Goal: Information Seeking & Learning: Understand process/instructions

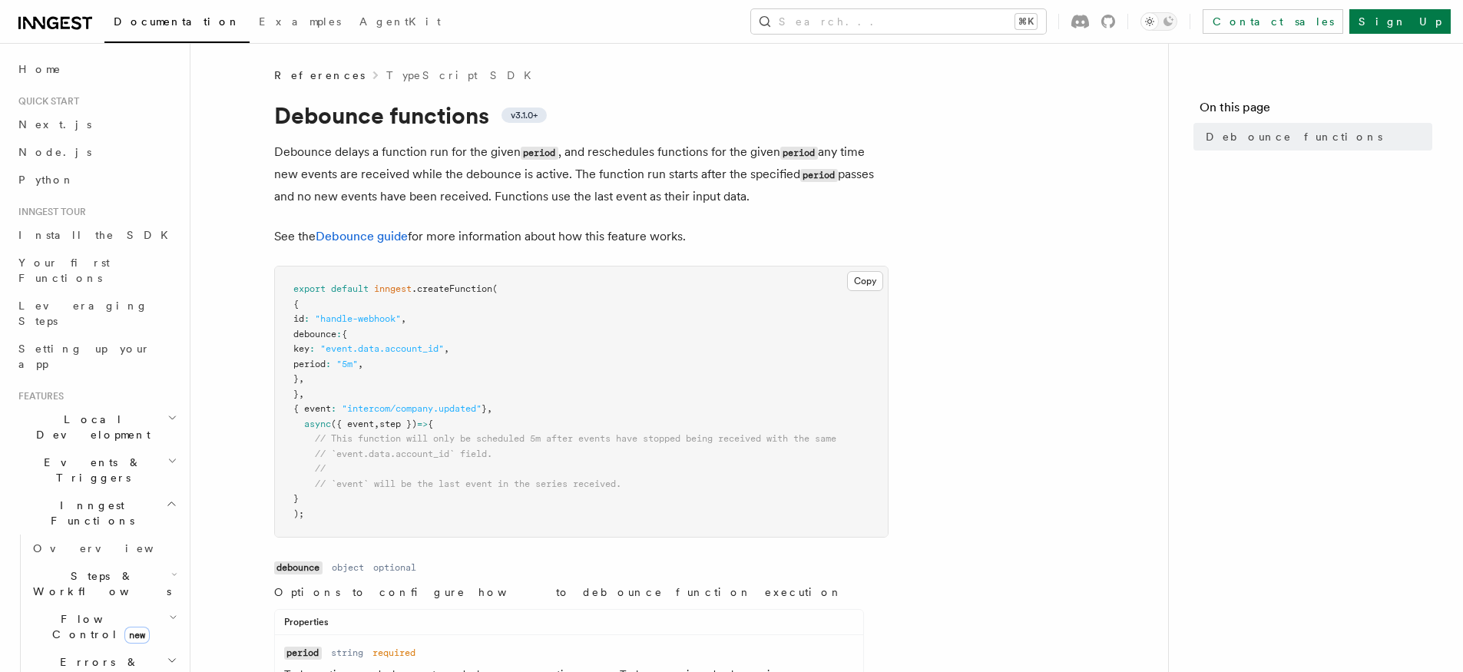
click at [169, 611] on icon "button" at bounding box center [173, 617] width 8 height 12
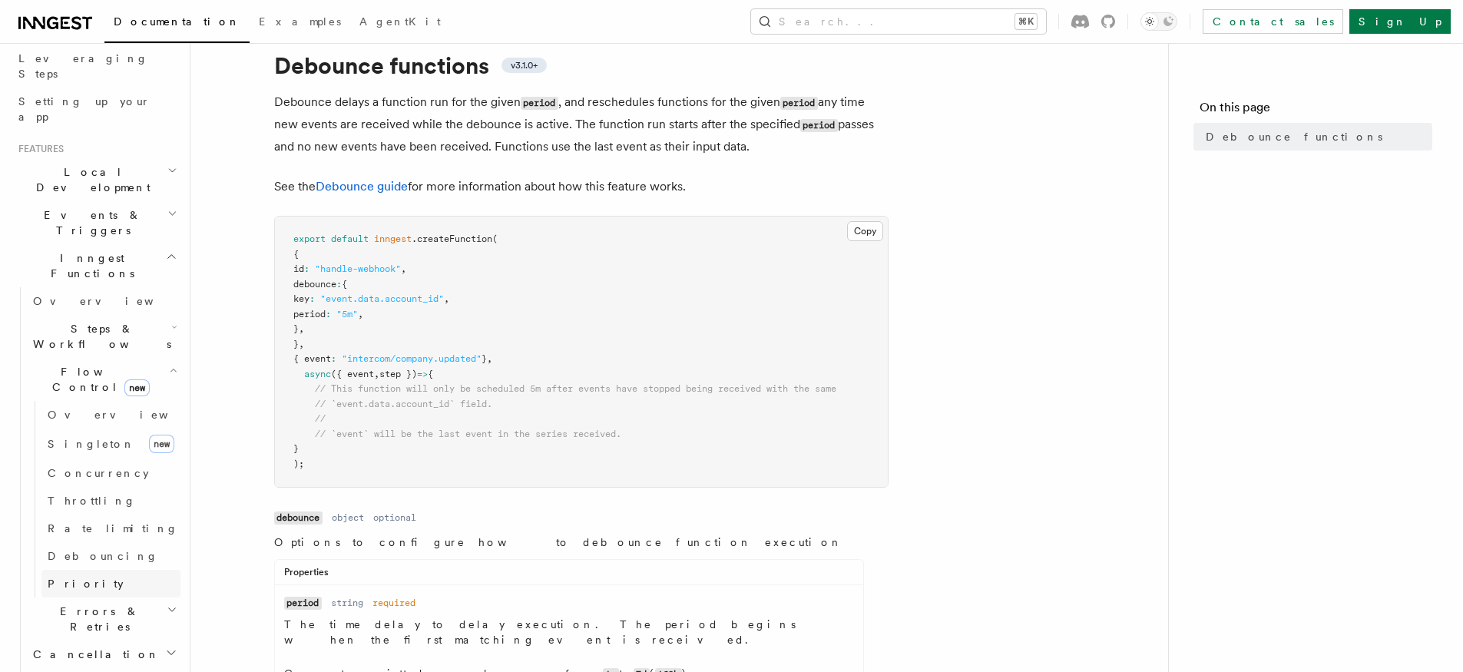
scroll to position [266, 0]
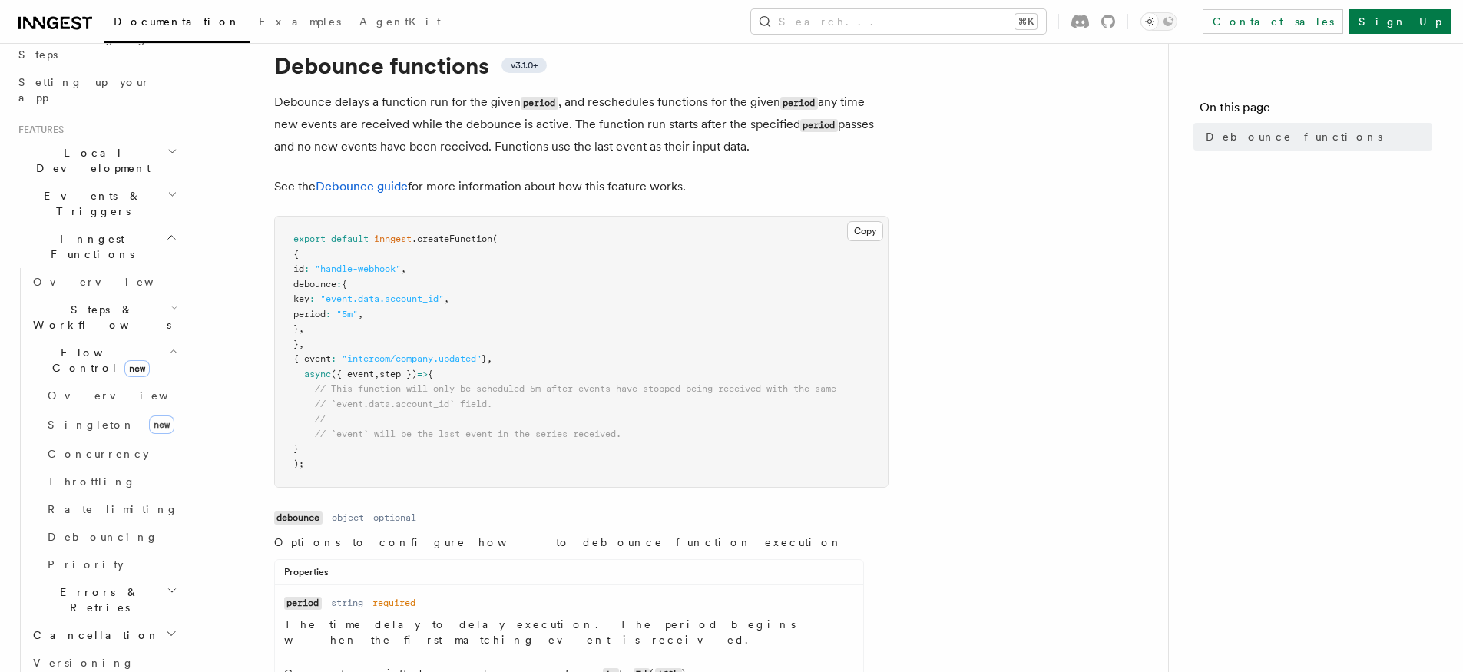
click at [139, 296] on h2 "Steps & Workflows" at bounding box center [104, 317] width 154 height 43
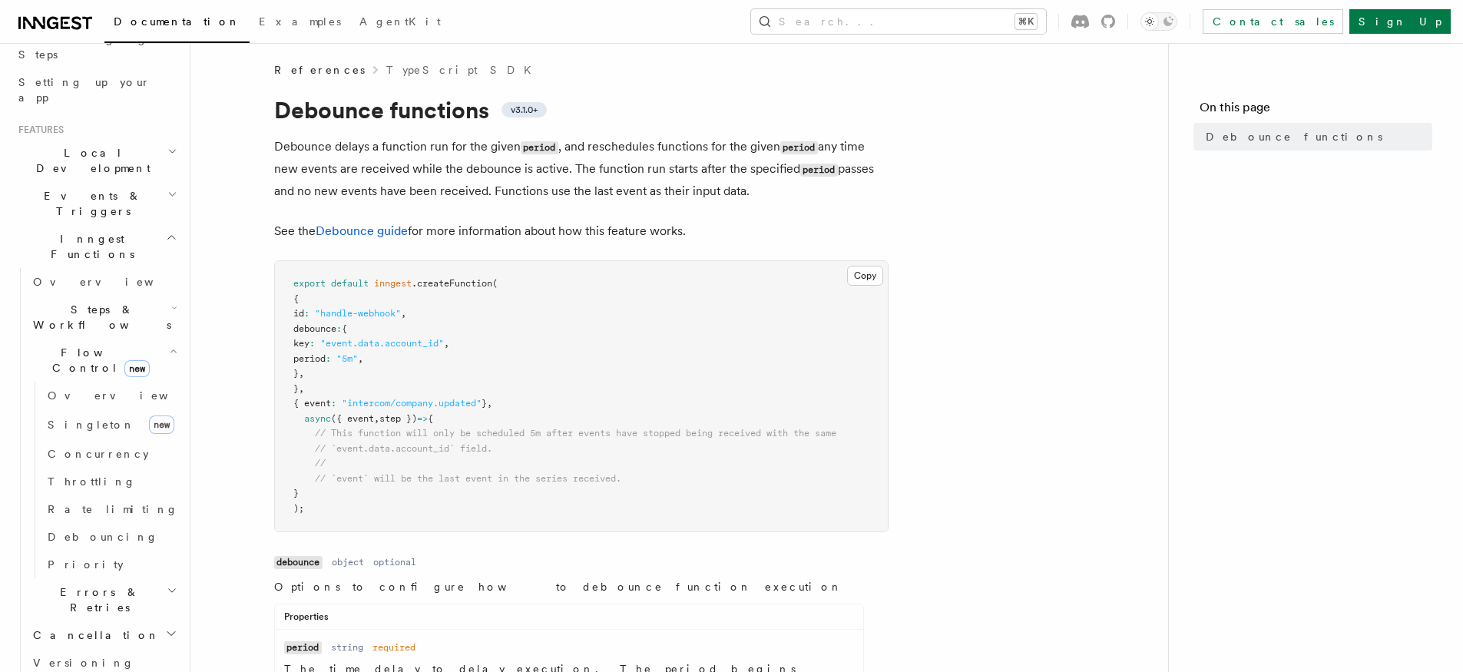
scroll to position [0, 0]
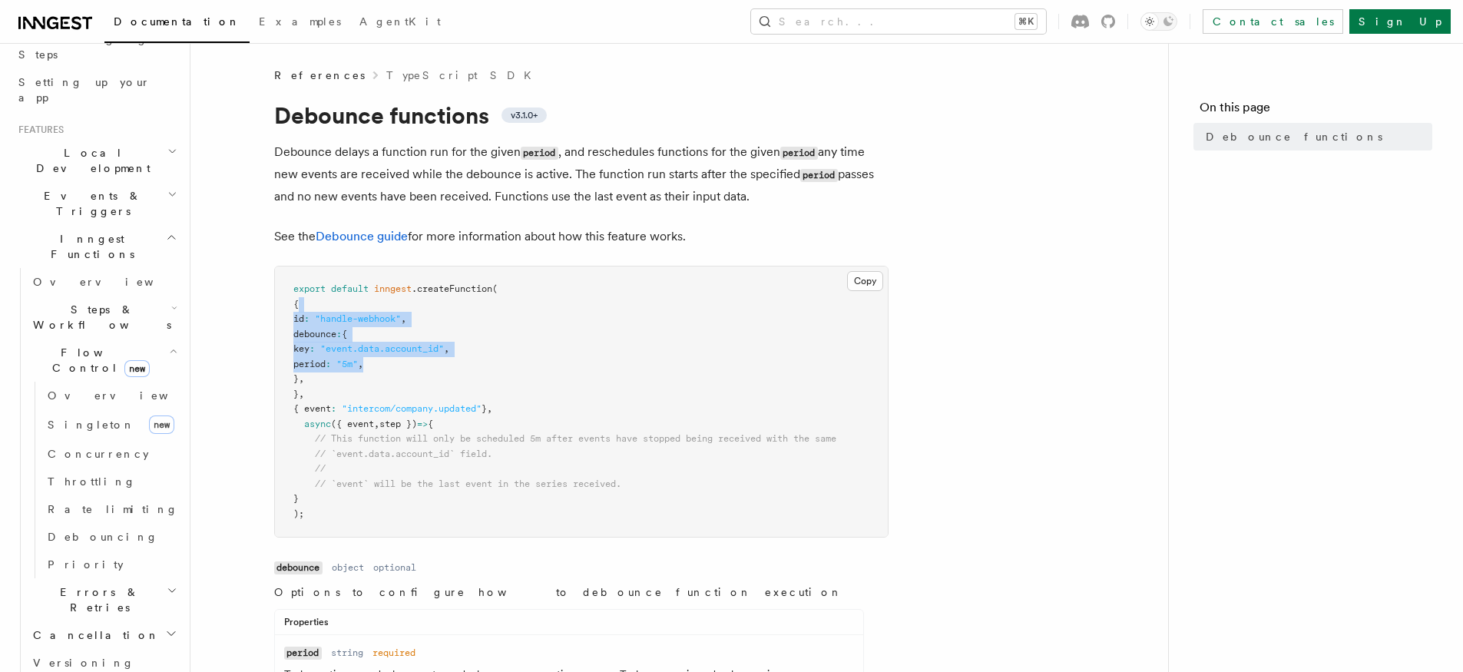
drag, startPoint x: 345, startPoint y: 306, endPoint x: 408, endPoint y: 372, distance: 91.8
click at [408, 372] on pre "export default inngest .createFunction ( { id : "handle-webhook" , debounce : {…" at bounding box center [581, 401] width 613 height 270
drag, startPoint x: 415, startPoint y: 395, endPoint x: 430, endPoint y: 329, distance: 67.6
click at [430, 329] on pre "export default inngest .createFunction ( { id : "handle-webhook" , debounce : {…" at bounding box center [581, 401] width 613 height 270
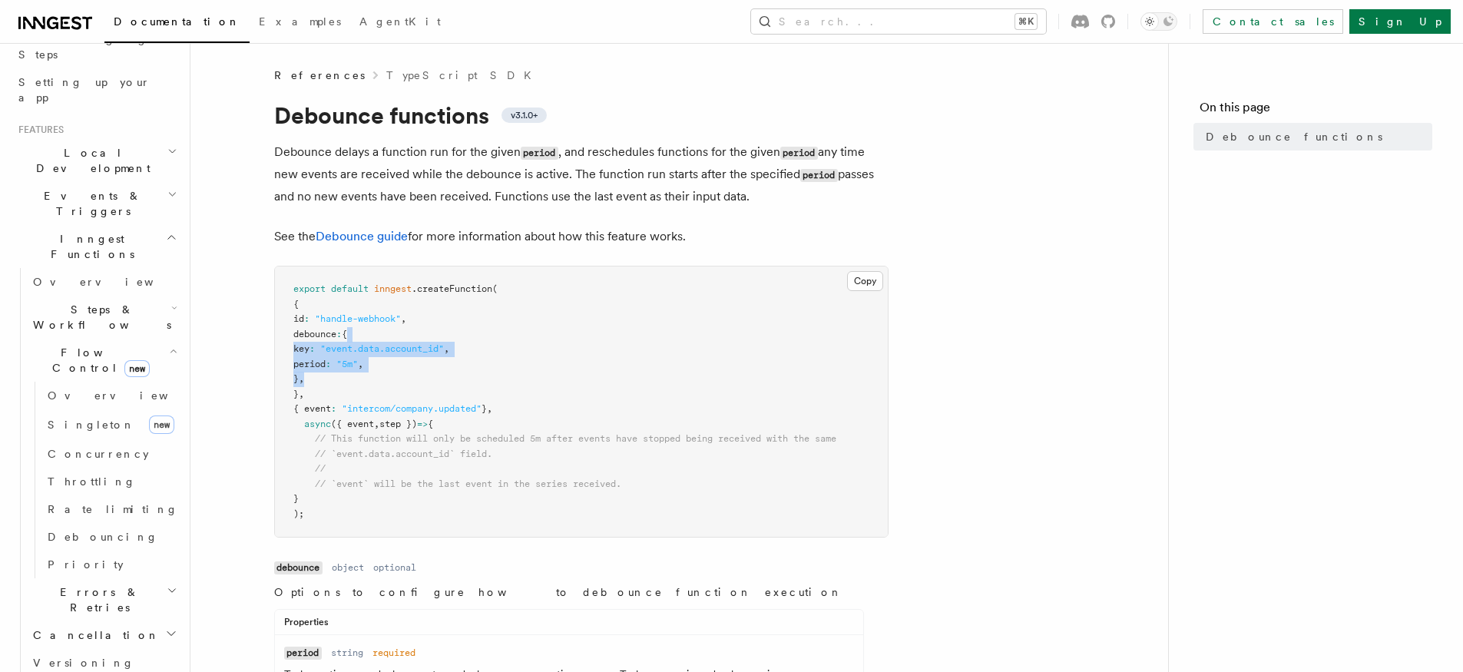
click at [432, 332] on pre "export default inngest .createFunction ( { id : "handle-webhook" , debounce : {…" at bounding box center [581, 401] width 613 height 270
drag, startPoint x: 352, startPoint y: 349, endPoint x: 404, endPoint y: 347, distance: 52.3
click at [369, 360] on code "export default inngest .createFunction ( { id : "handle-webhook" , debounce : {…" at bounding box center [564, 401] width 543 height 236
click at [406, 347] on span ""event.data.account_id"" at bounding box center [382, 348] width 124 height 11
click at [98, 296] on h2 "Steps & Workflows" at bounding box center [104, 317] width 154 height 43
